Goal: Task Accomplishment & Management: Use online tool/utility

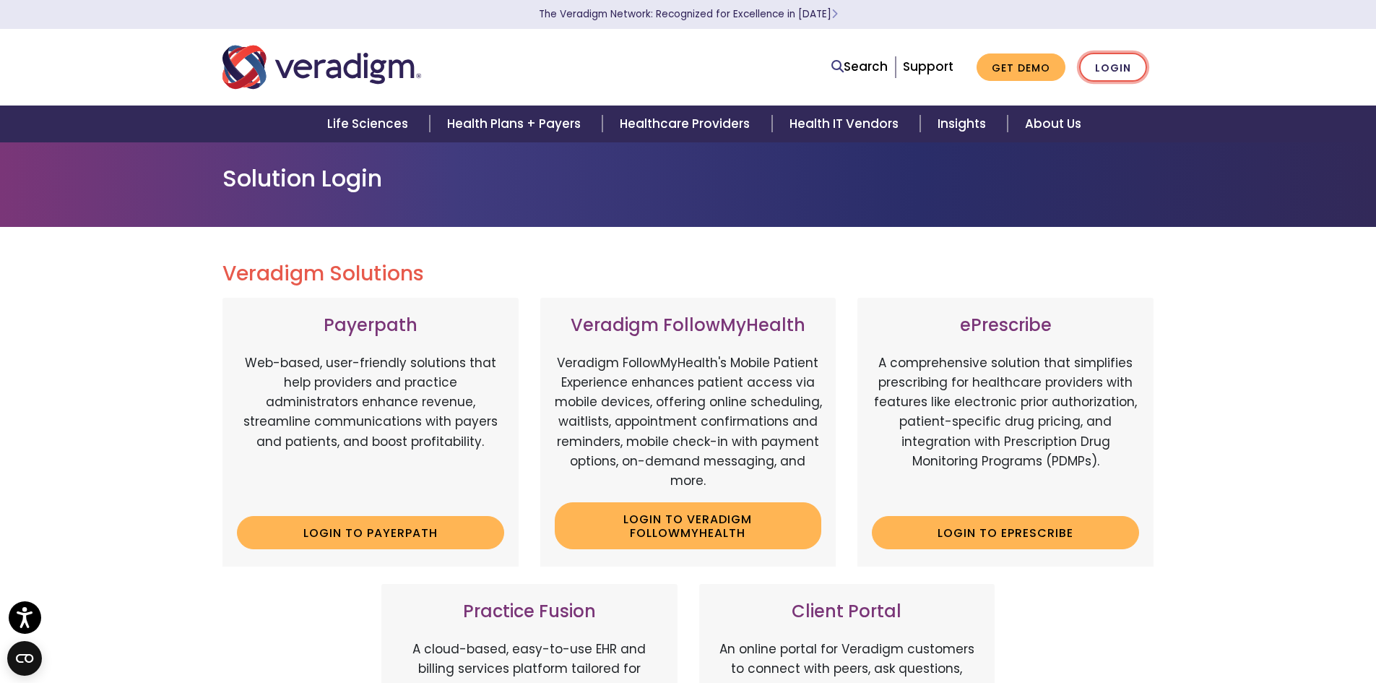
click at [1083, 74] on li "Login" at bounding box center [1113, 68] width 68 height 30
click at [1097, 66] on link "Login" at bounding box center [1113, 68] width 68 height 30
click at [1122, 64] on link "Login" at bounding box center [1113, 68] width 68 height 30
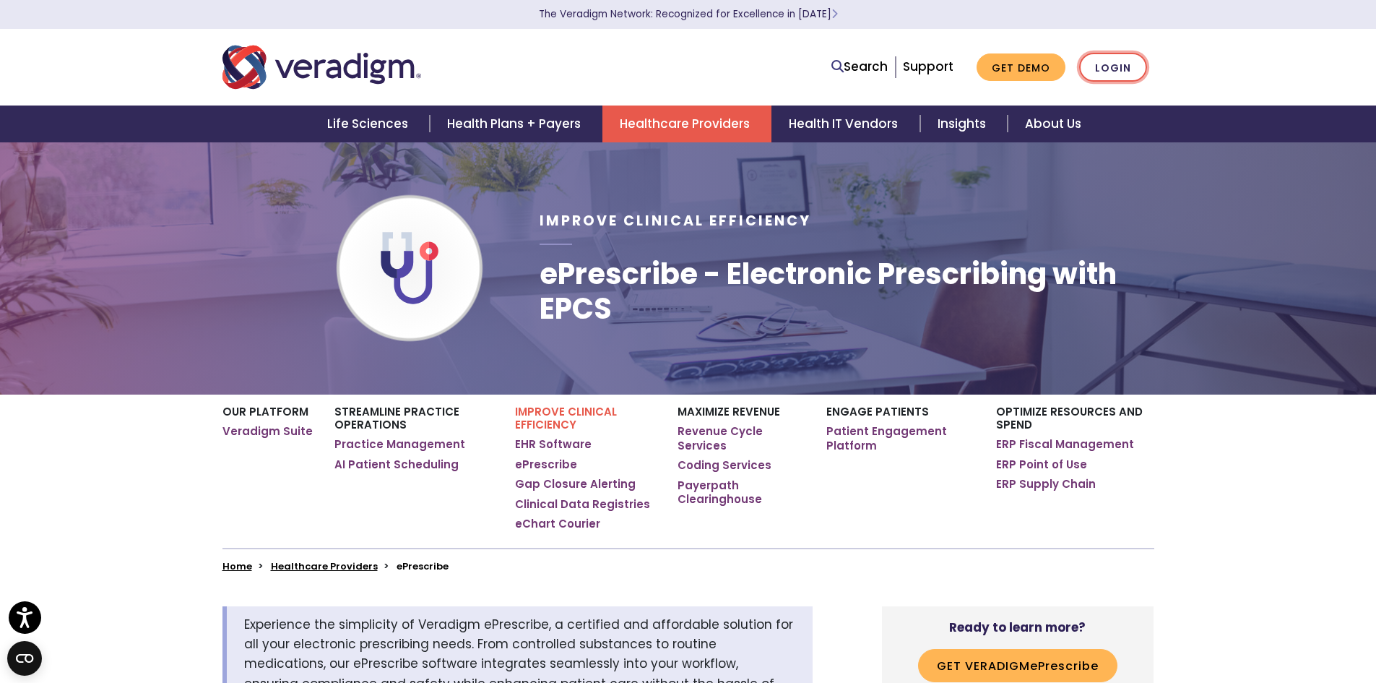
click at [1126, 73] on link "Login" at bounding box center [1113, 68] width 68 height 30
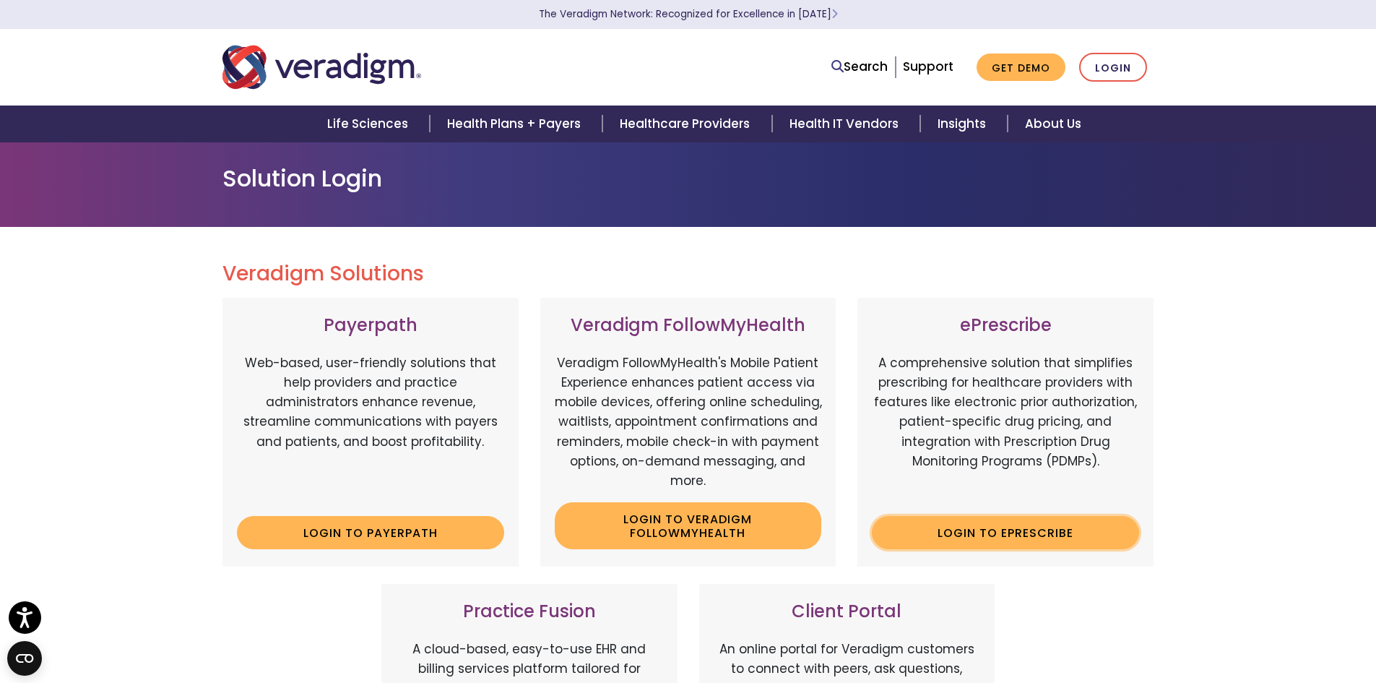
click at [1064, 532] on link "Login to ePrescribe" at bounding box center [1005, 532] width 267 height 33
